Goal: Task Accomplishment & Management: Manage account settings

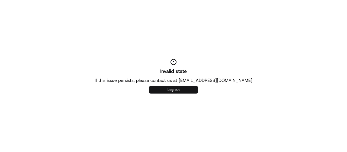
click at [192, 89] on button "Log out" at bounding box center [173, 90] width 49 height 8
